Goal: Transaction & Acquisition: Purchase product/service

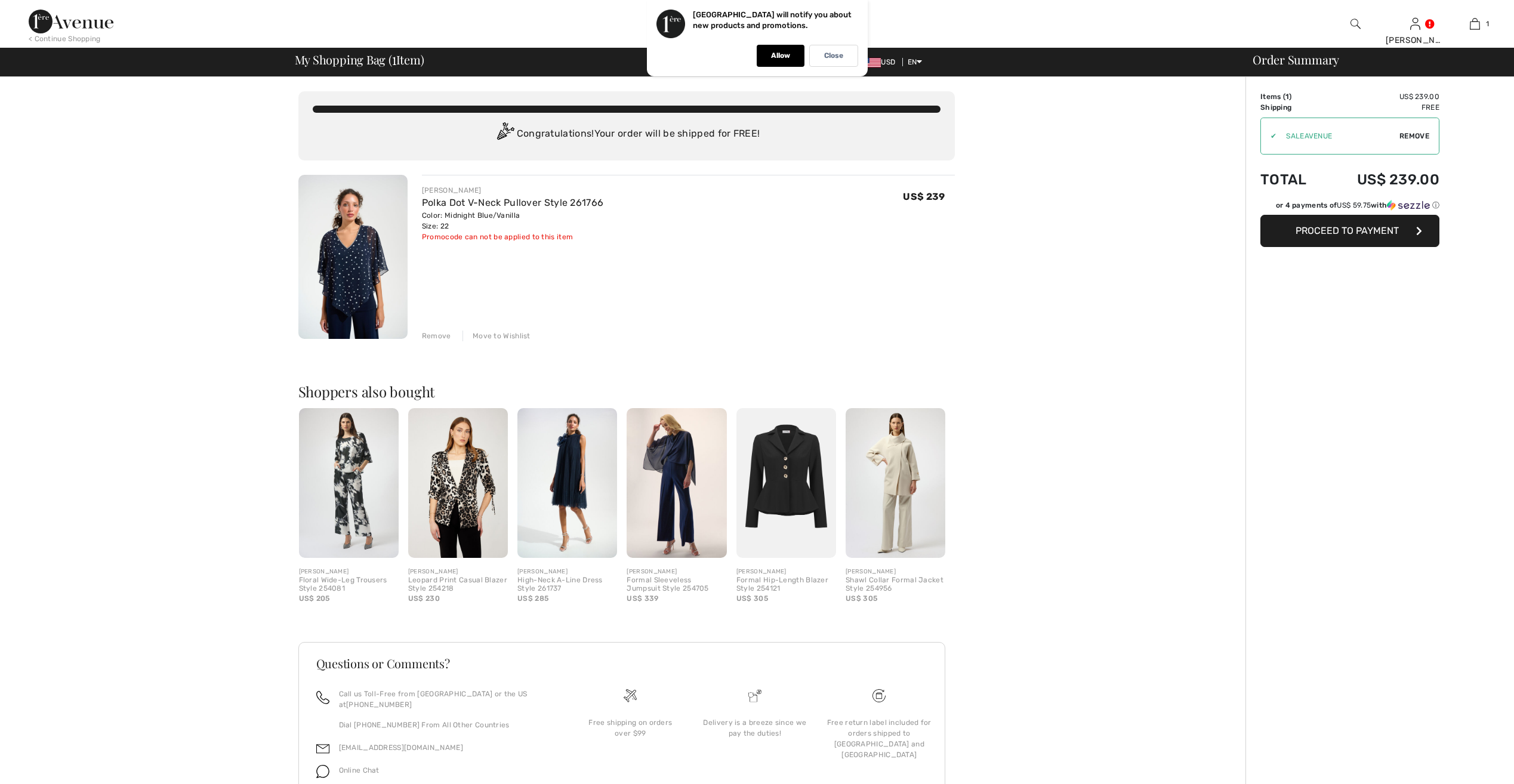
click at [378, 238] on img at bounding box center [352, 257] width 109 height 164
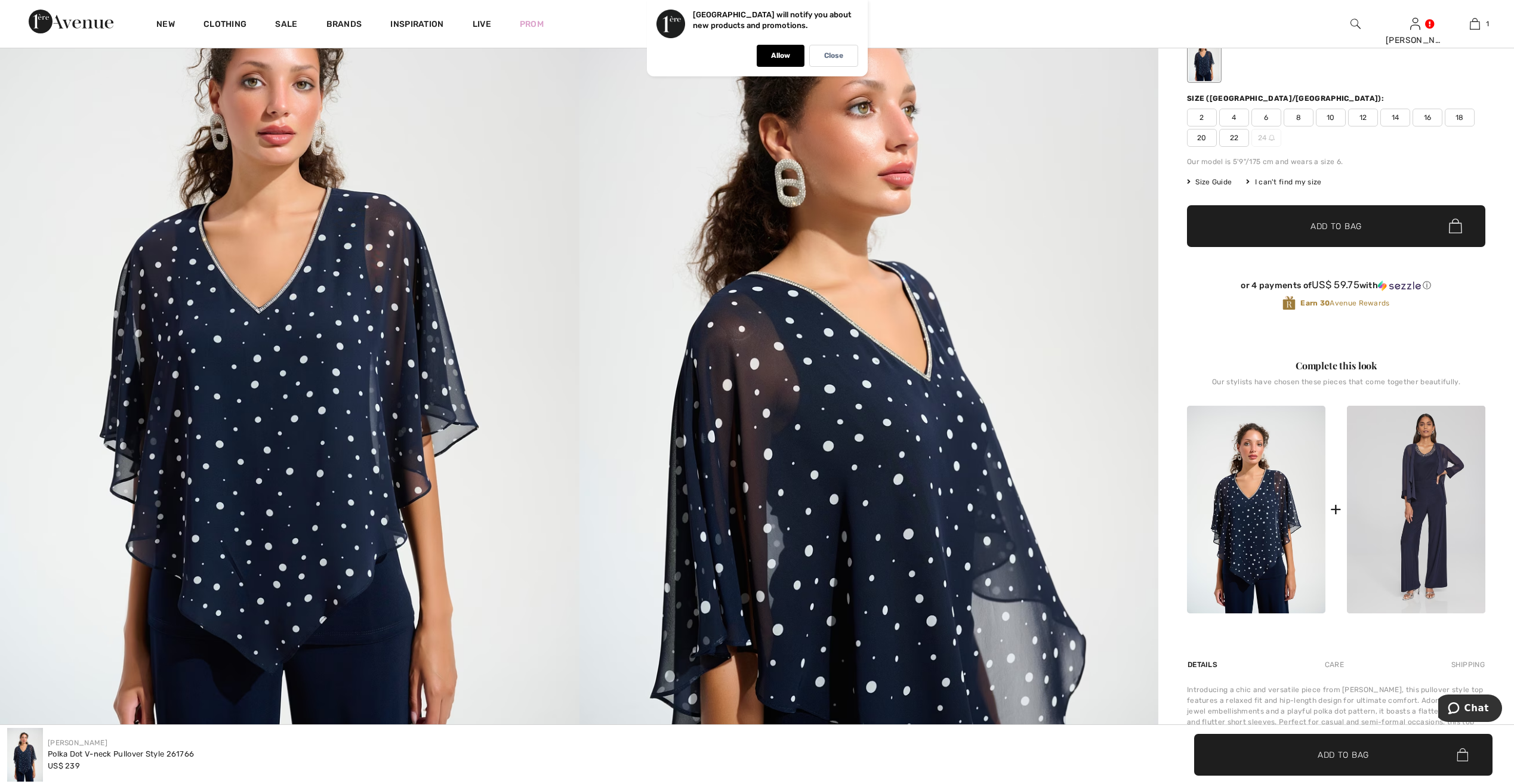
scroll to position [298, 0]
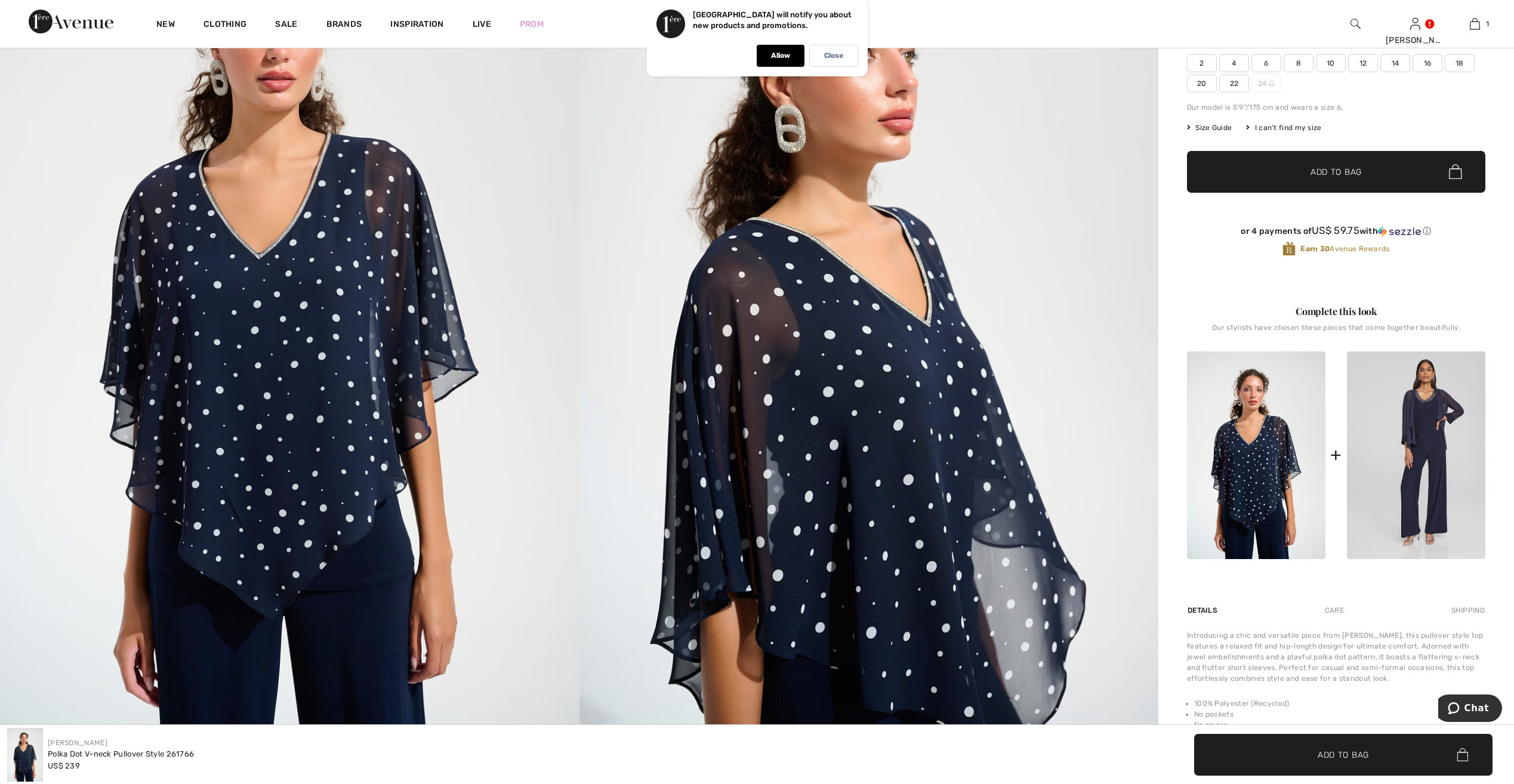
click at [493, 408] on img at bounding box center [290, 302] width 579 height 869
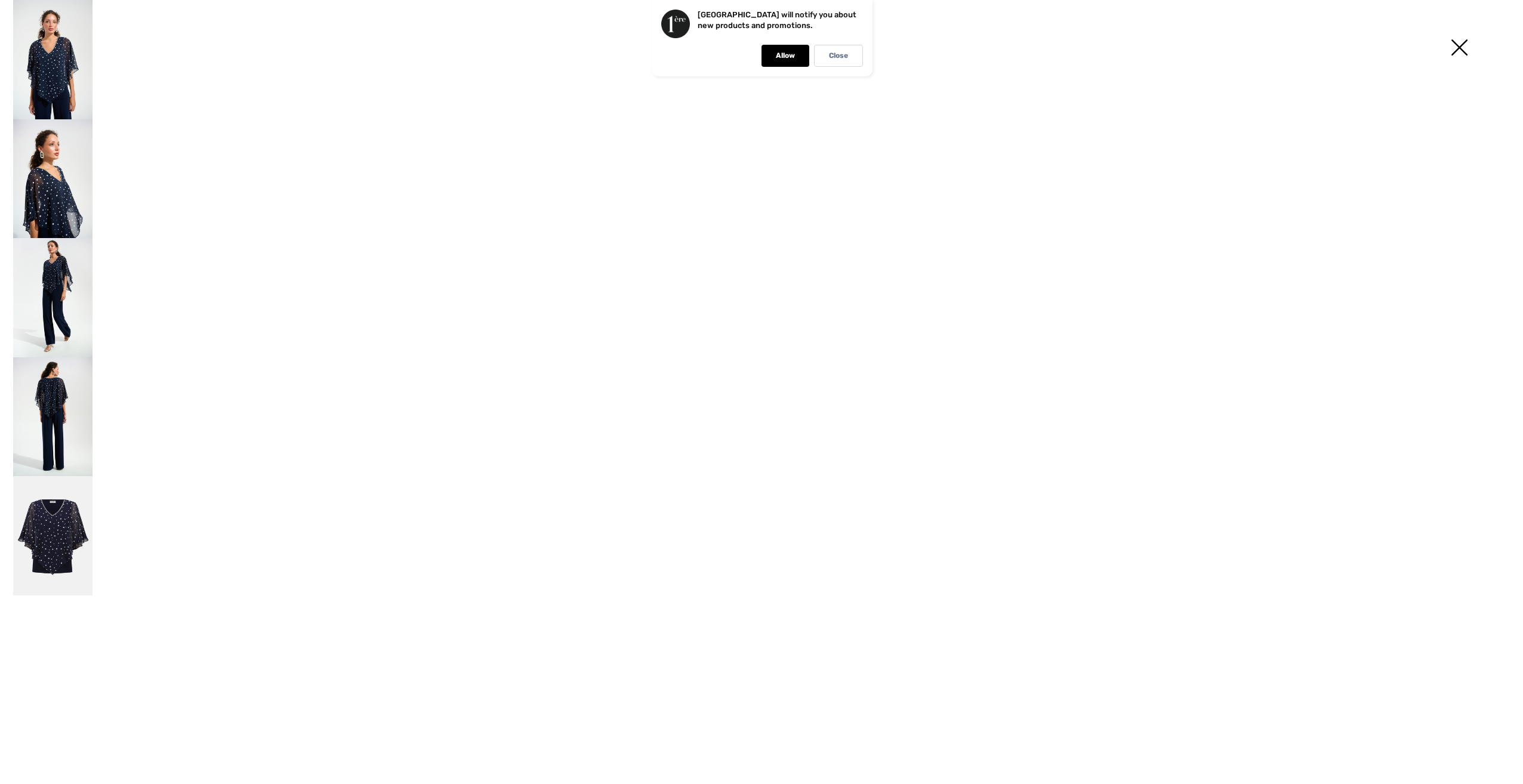
scroll to position [299, 0]
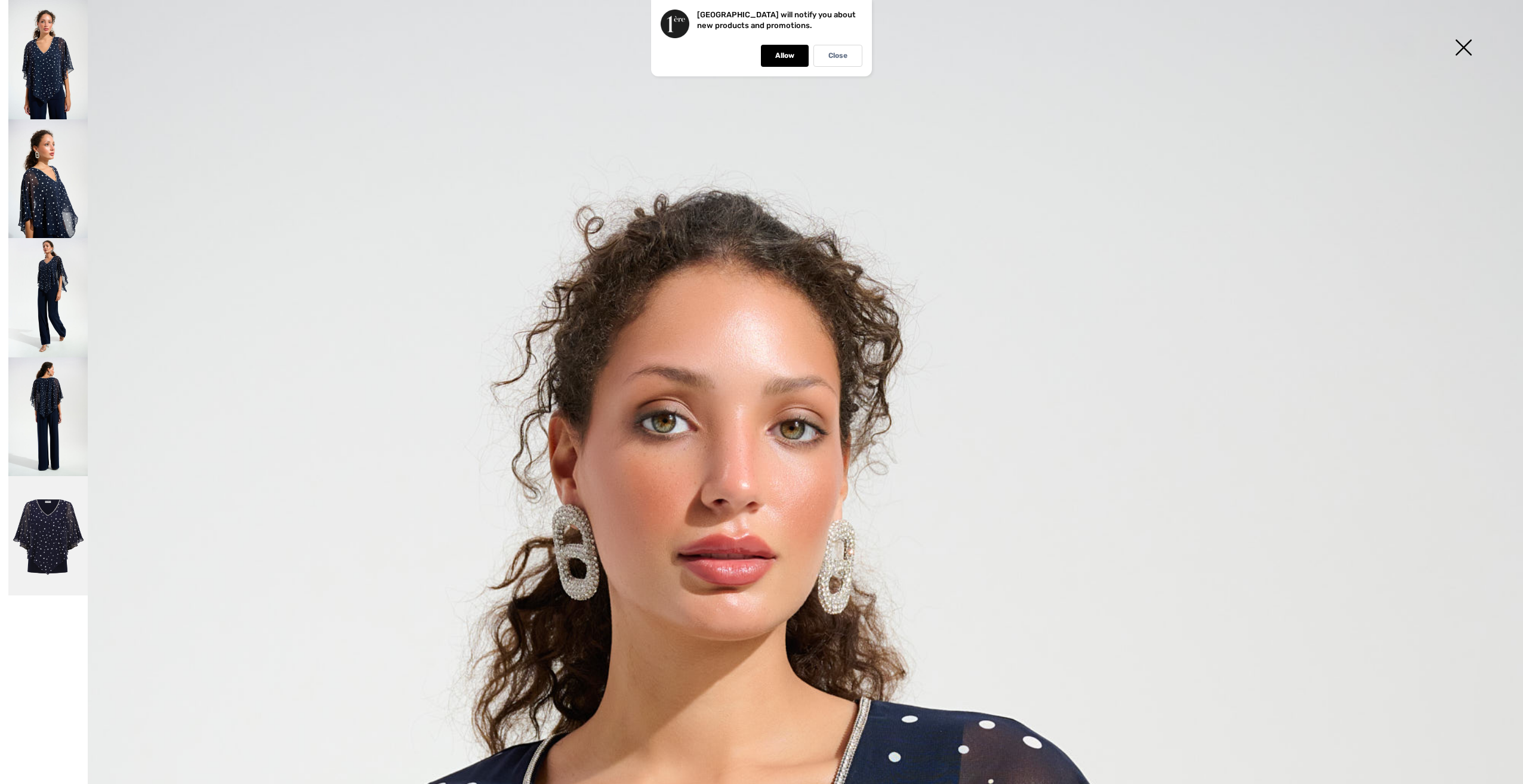
click at [52, 62] on img at bounding box center [48, 60] width 79 height 120
click at [55, 406] on img at bounding box center [48, 417] width 79 height 120
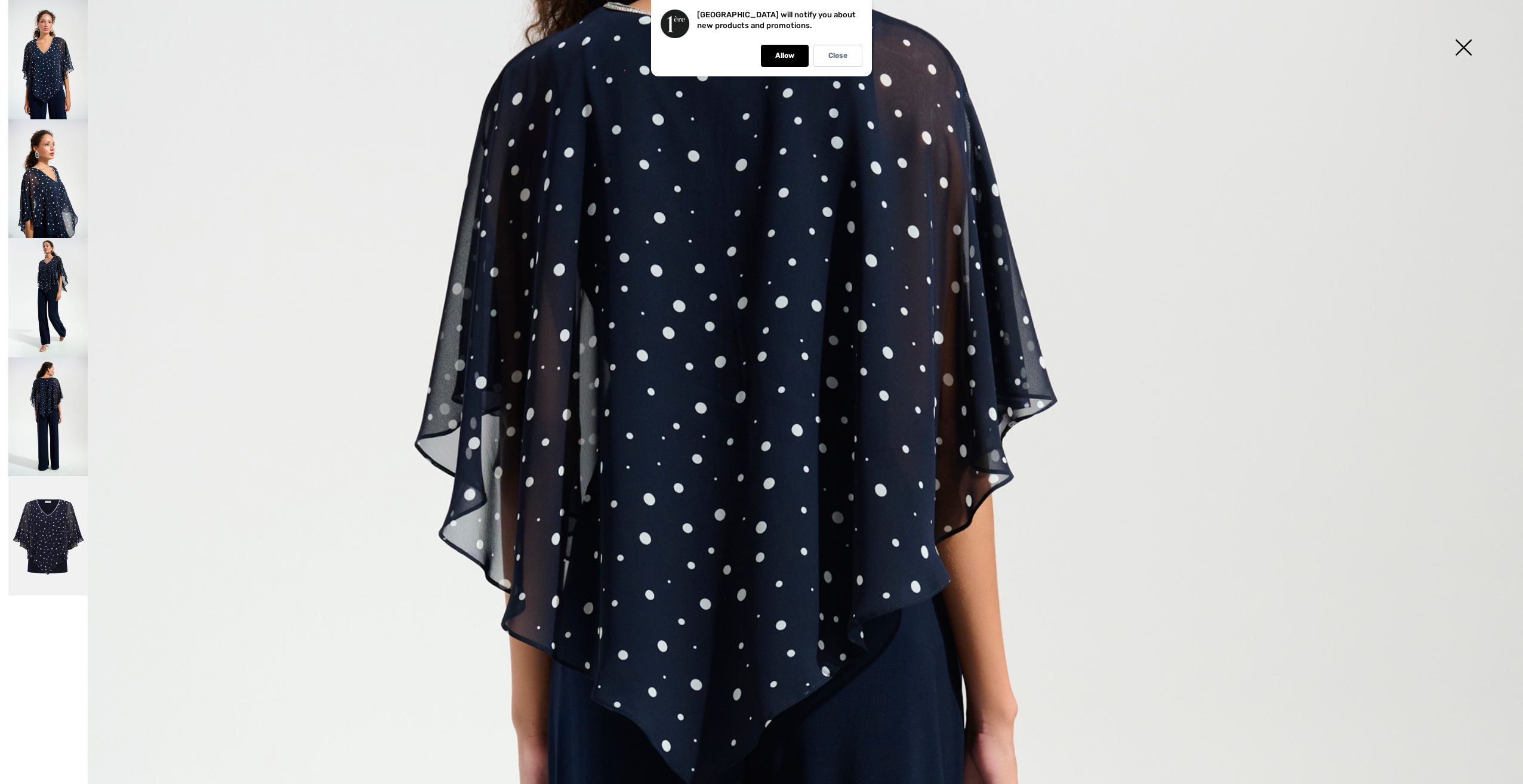
scroll to position [358, 0]
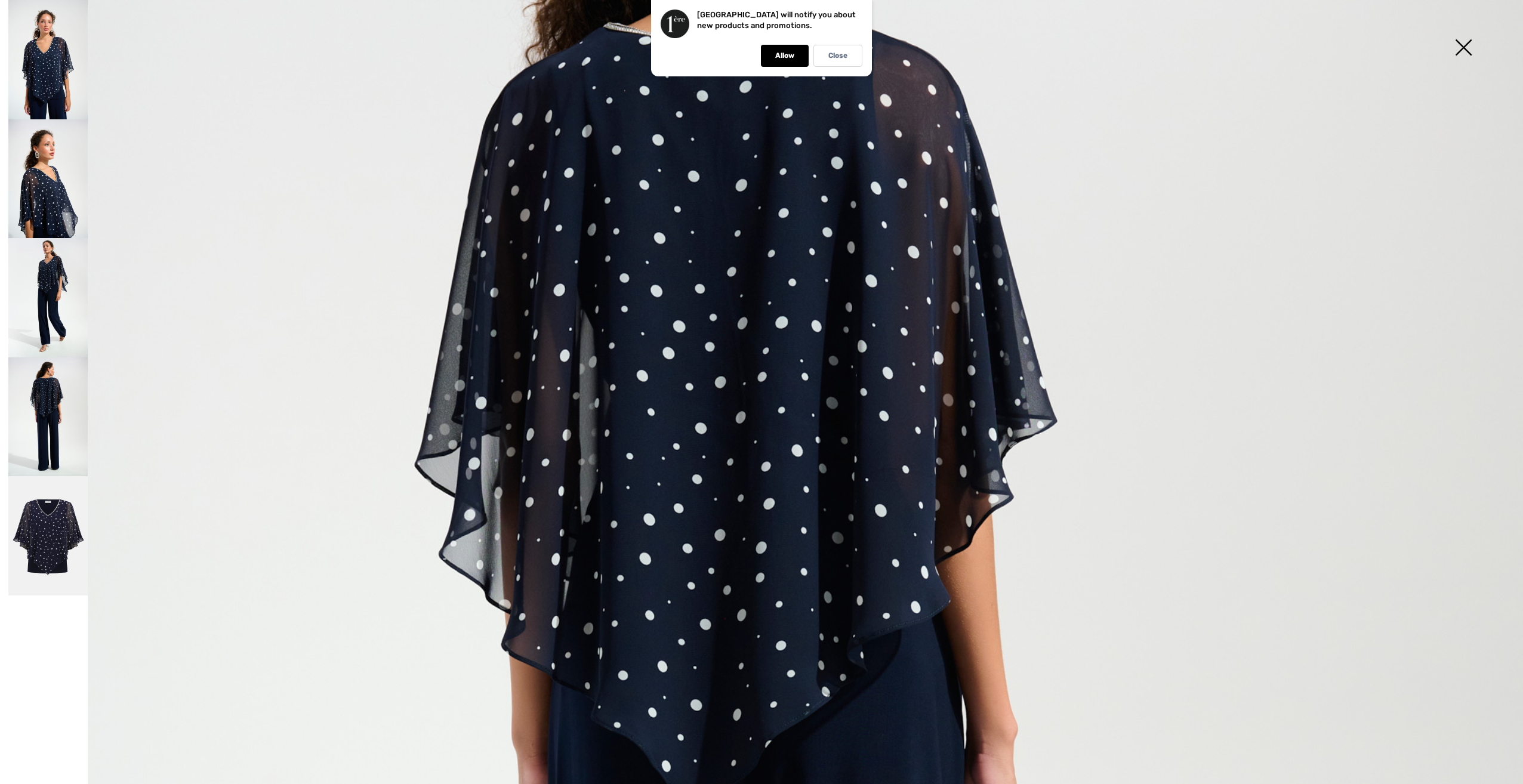
click at [1462, 43] on img at bounding box center [1464, 49] width 60 height 62
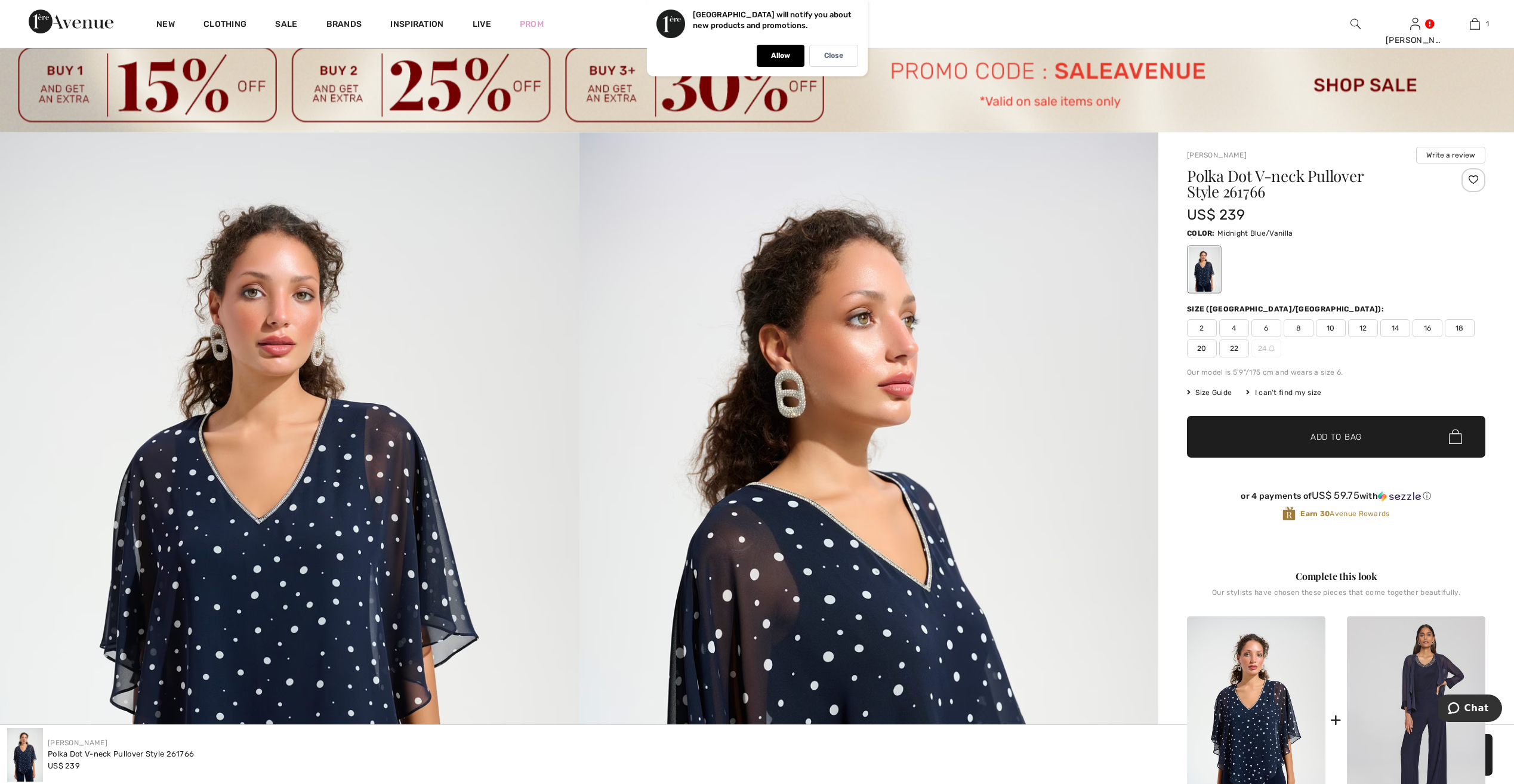
scroll to position [0, 0]
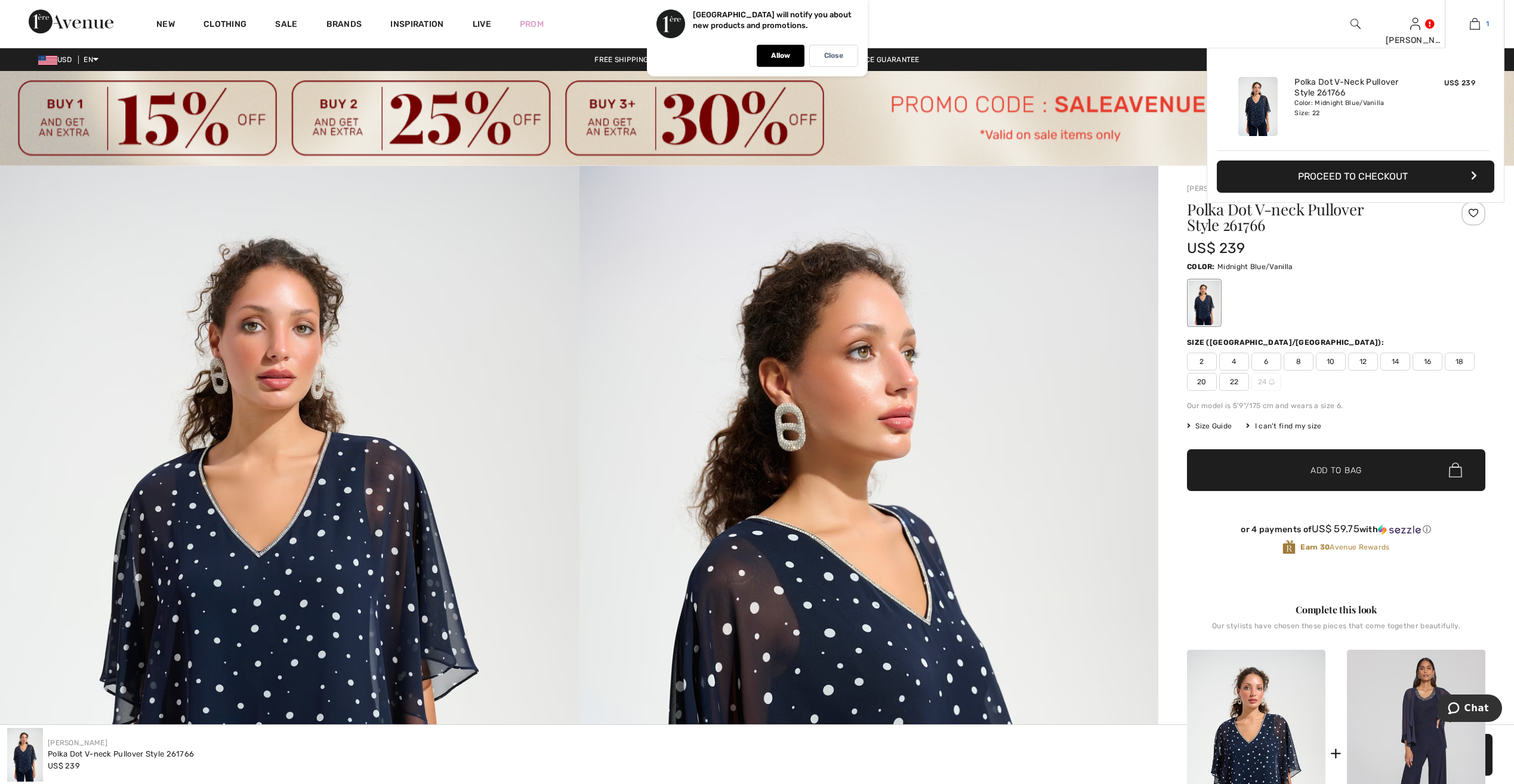
click at [1481, 24] on link "1" at bounding box center [1474, 23] width 59 height 14
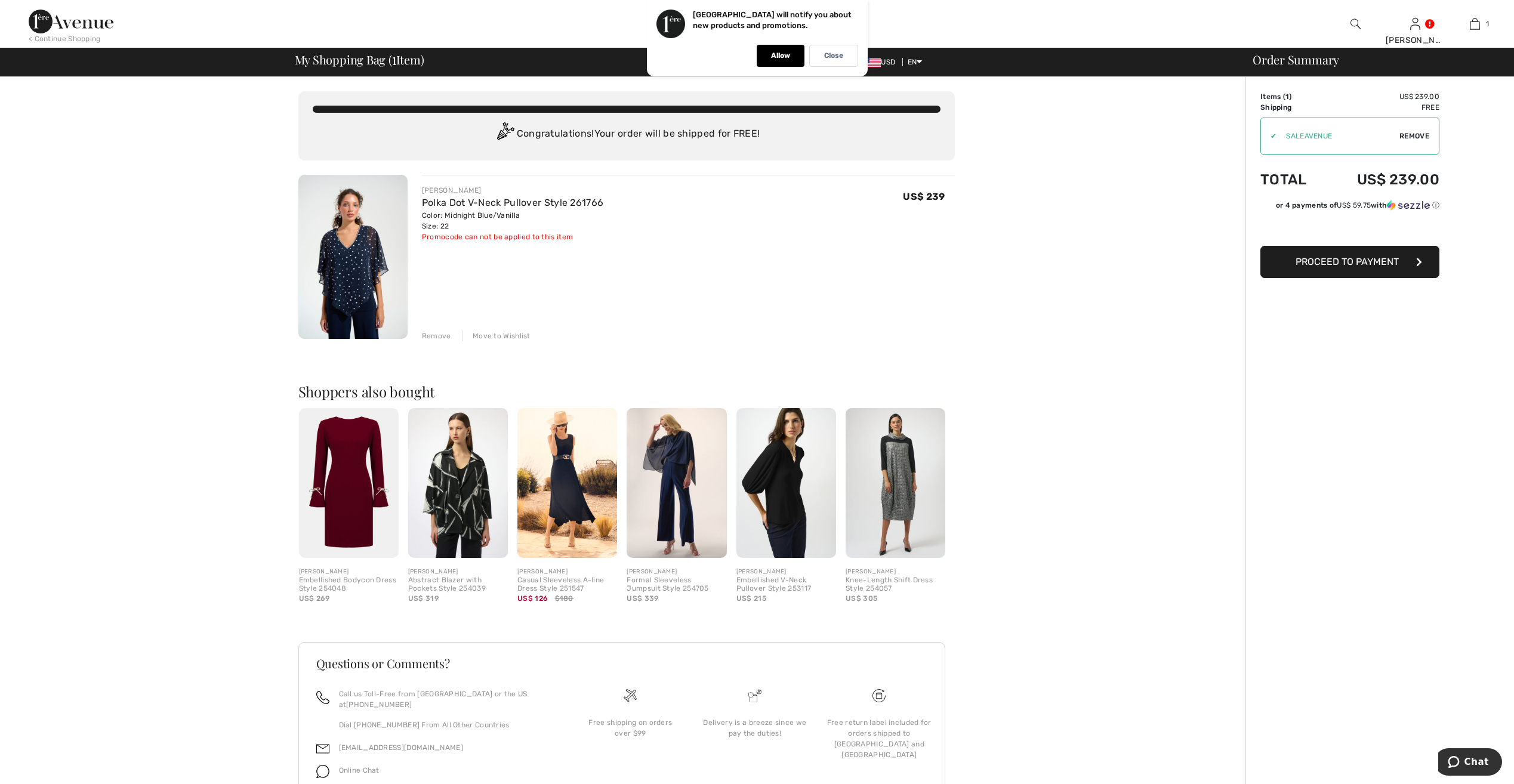
click at [1346, 260] on span "Proceed to Payment" at bounding box center [1347, 262] width 103 height 12
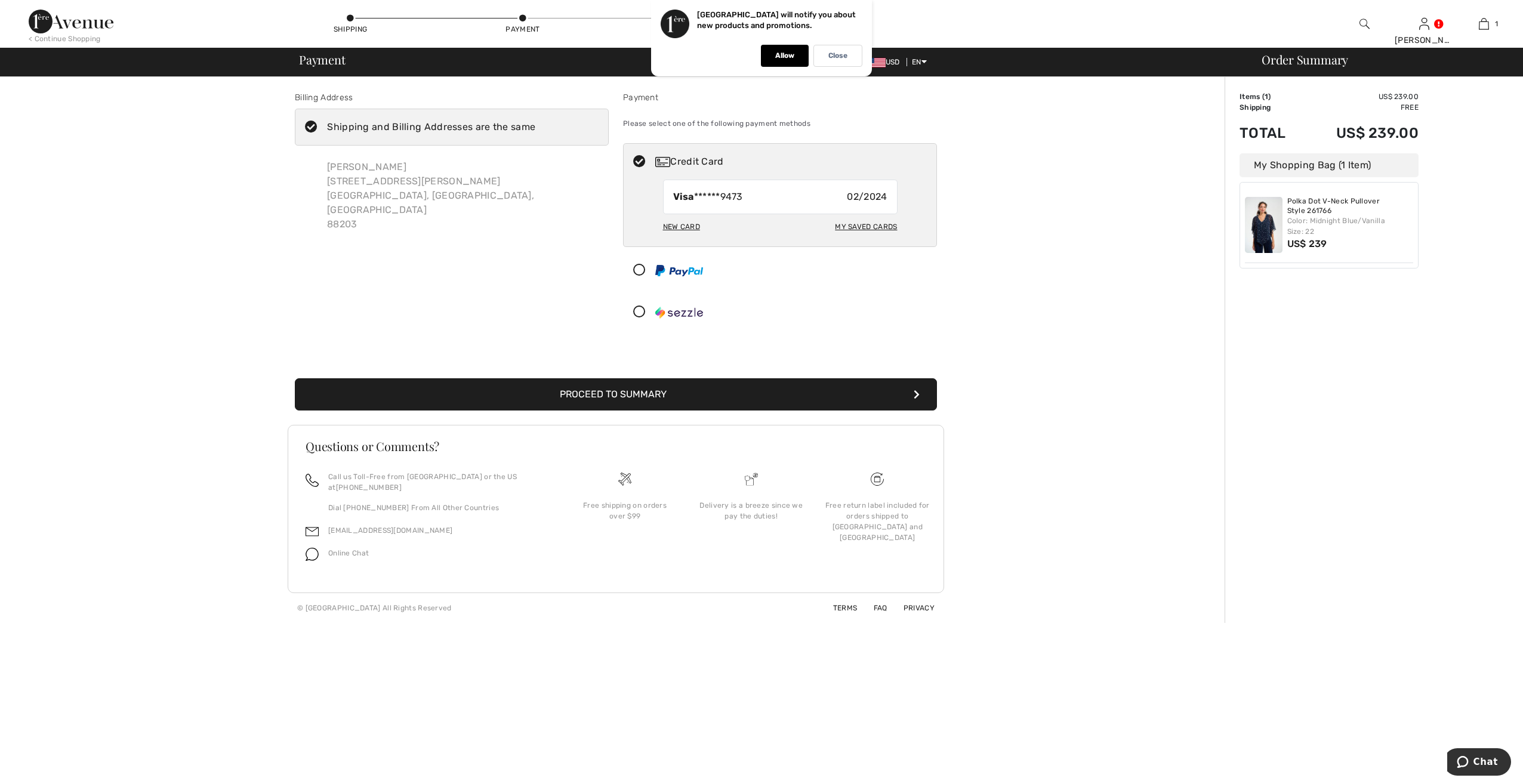
click at [640, 270] on icon at bounding box center [639, 270] width 32 height 13
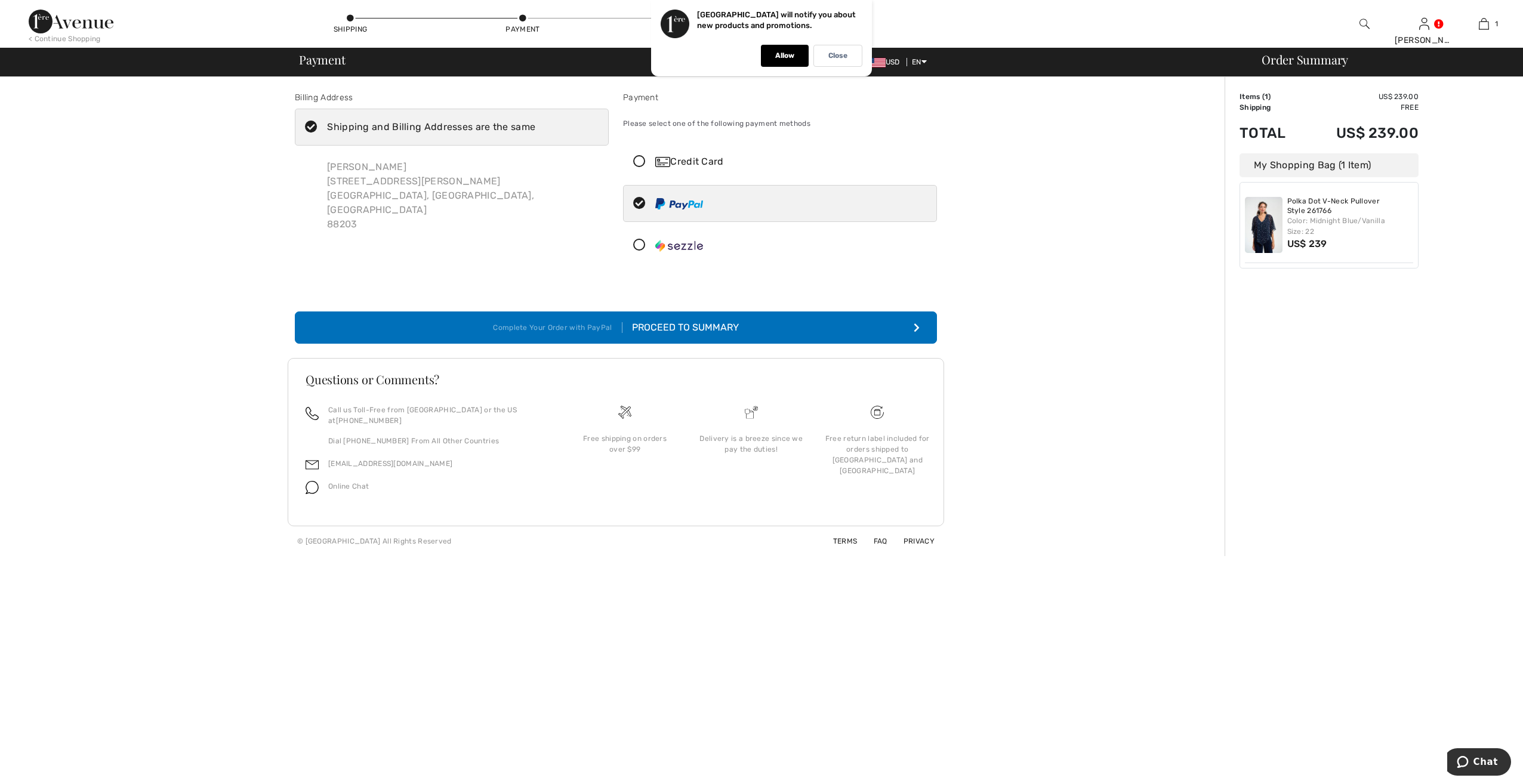
click at [696, 324] on div "Proceed to Summary" at bounding box center [681, 327] width 117 height 14
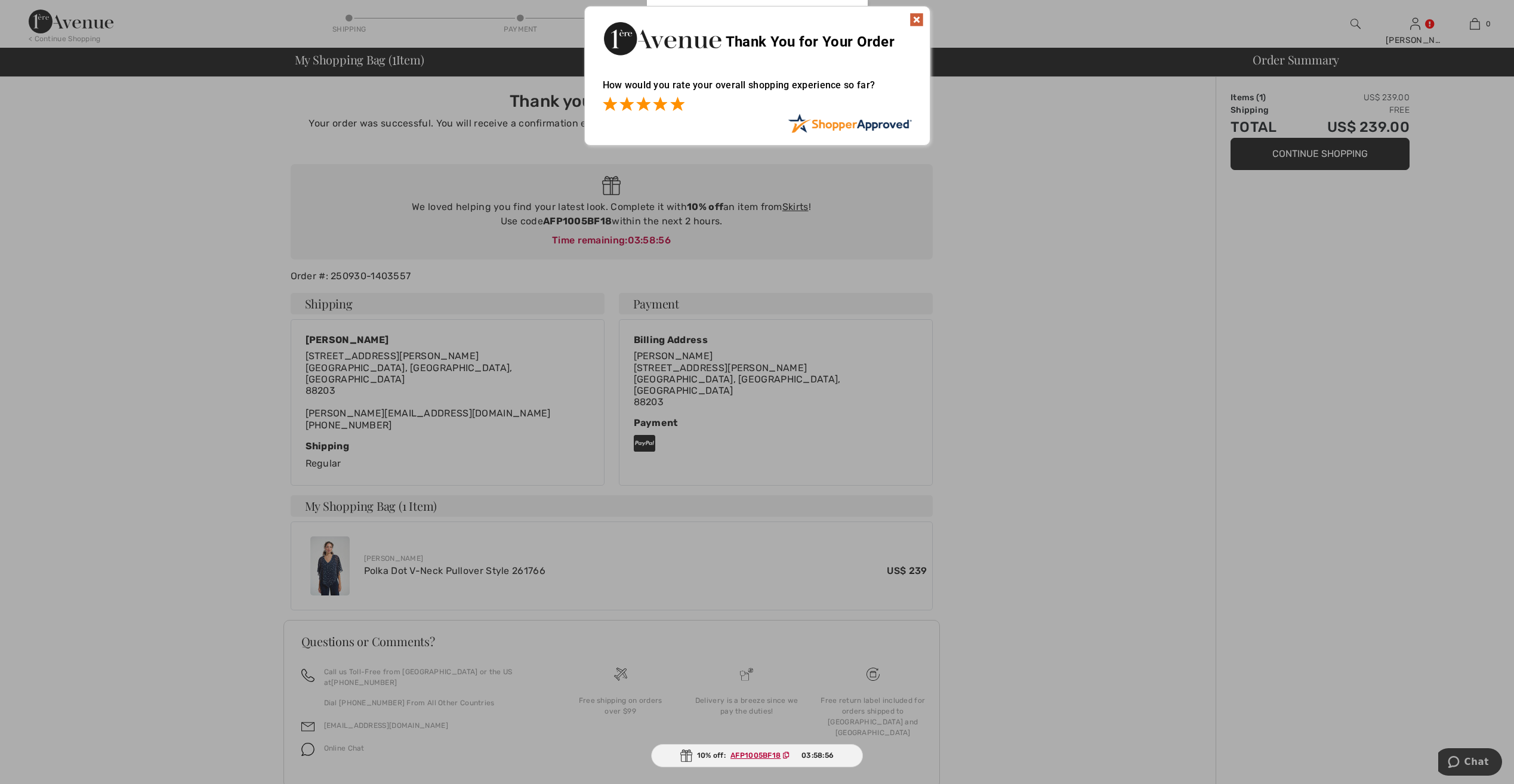
click at [680, 108] on span at bounding box center [677, 103] width 14 height 14
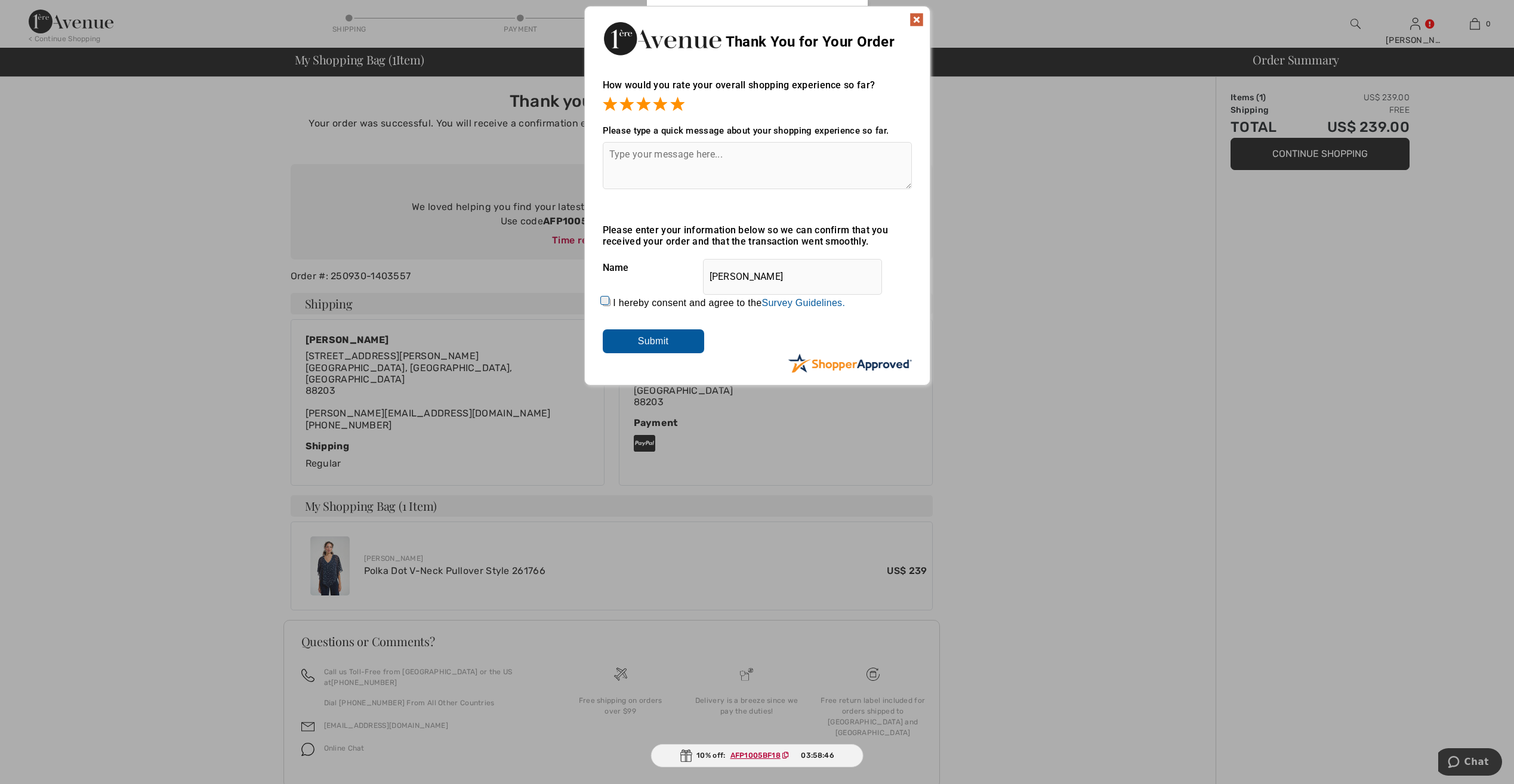
drag, startPoint x: 761, startPoint y: 275, endPoint x: 738, endPoint y: 279, distance: 23.3
click at [737, 279] on input "Elise White" at bounding box center [792, 276] width 179 height 36
type input "Elise Burtrum"
click at [610, 154] on textarea at bounding box center [757, 165] width 309 height 47
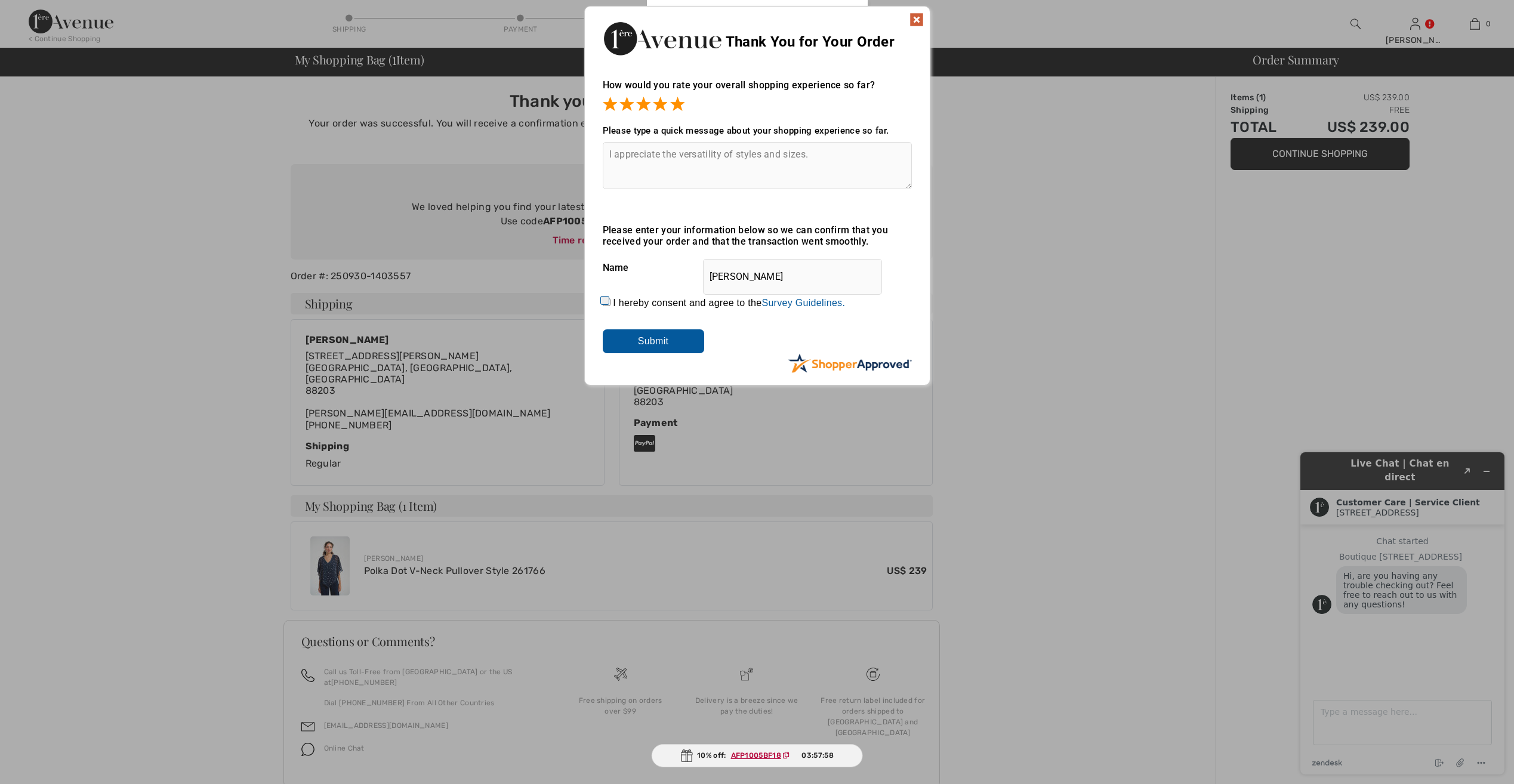
click at [822, 153] on textarea "I appreciate the versatility of styles and sizes." at bounding box center [757, 165] width 309 height 47
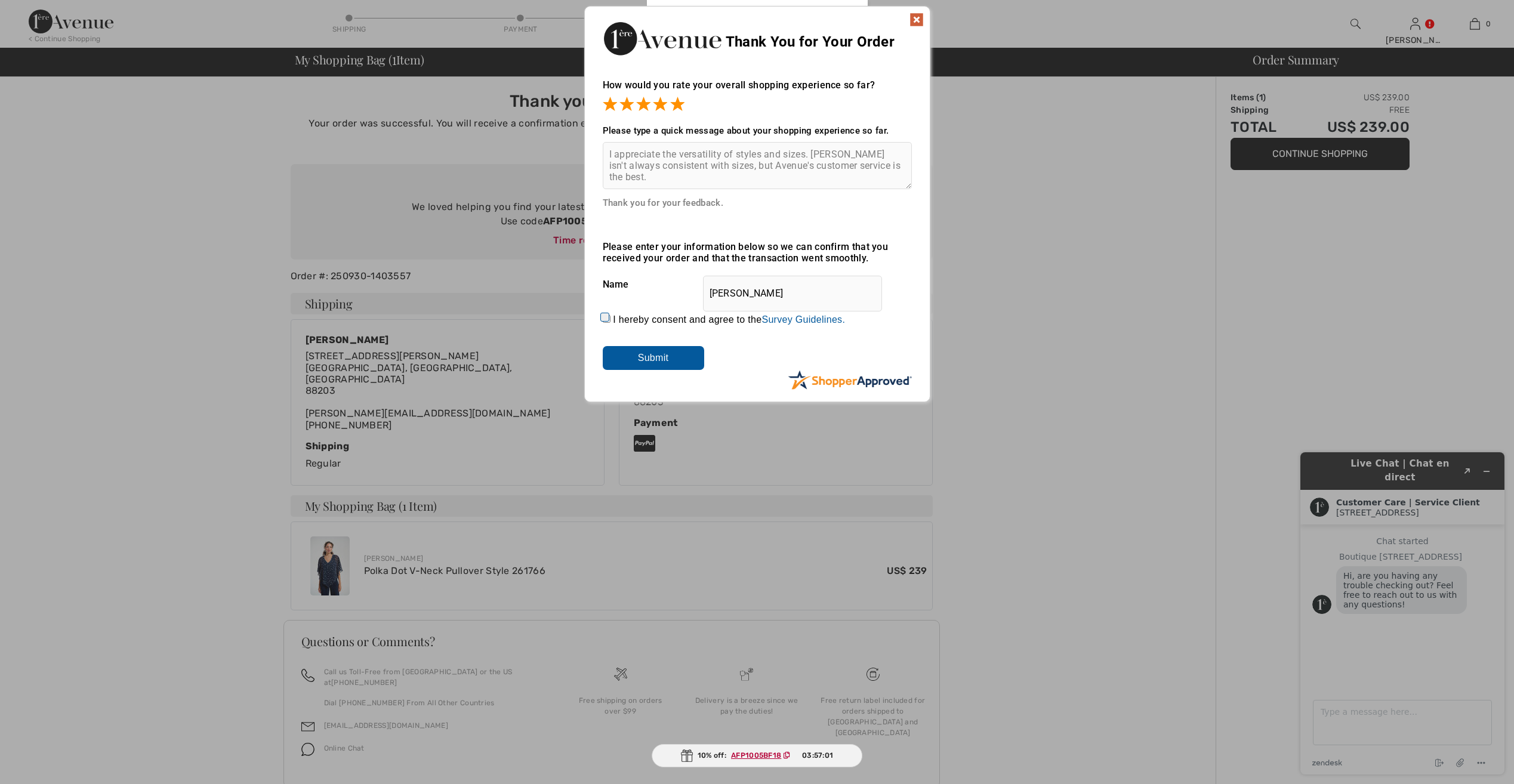
type textarea "I appreciate the versatility of styles and sizes. Joseph Ribkoff isn't always c…"
click at [607, 318] on input "I hereby consent and agree to the By submitting a review, you grant permission …" at bounding box center [606, 319] width 8 height 8
checkbox input "true"
click at [651, 353] on input "Submit" at bounding box center [653, 358] width 101 height 24
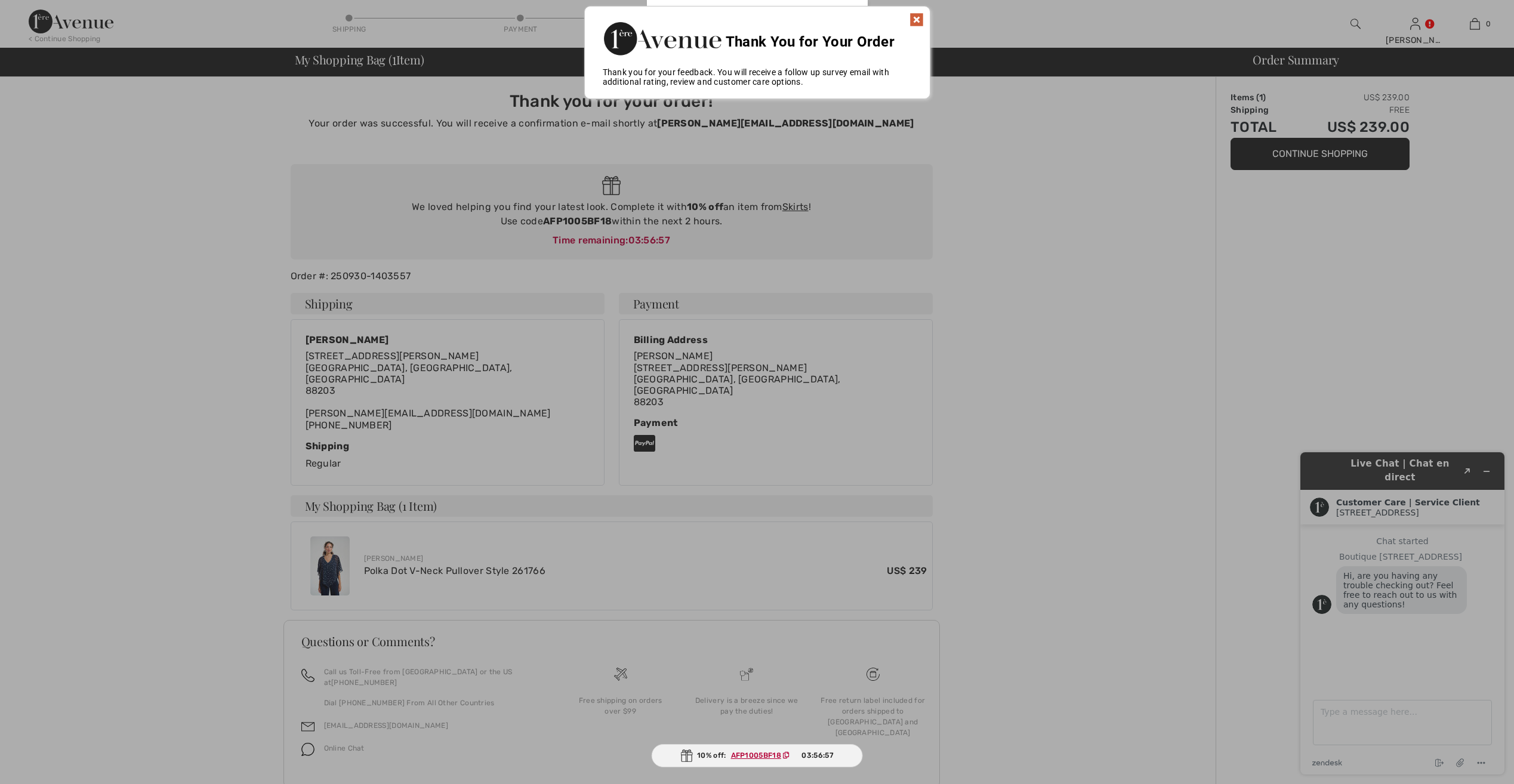
click at [922, 19] on img at bounding box center [916, 19] width 14 height 14
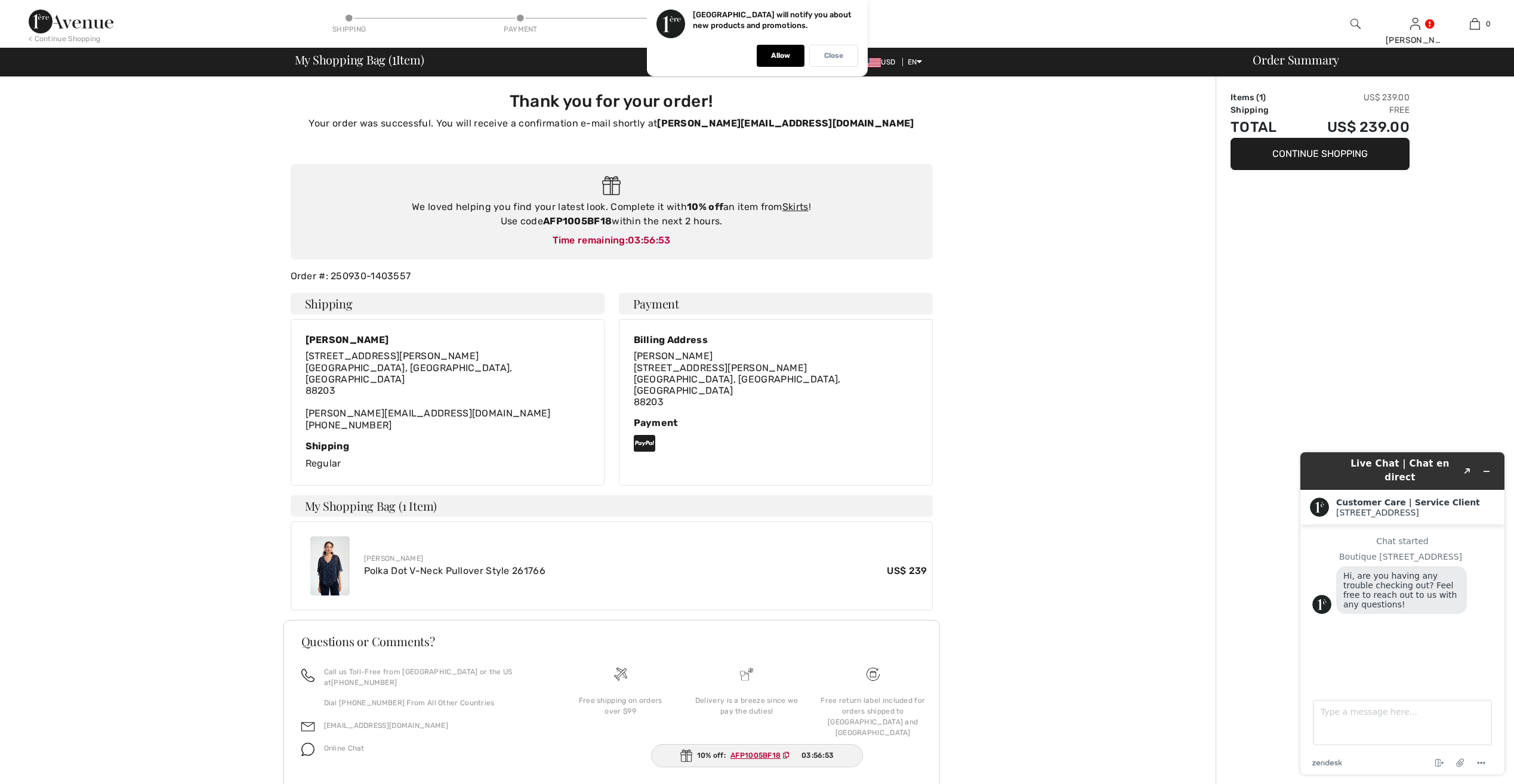
click at [827, 52] on p "Close" at bounding box center [834, 55] width 19 height 9
